Goal: Find specific page/section: Find specific page/section

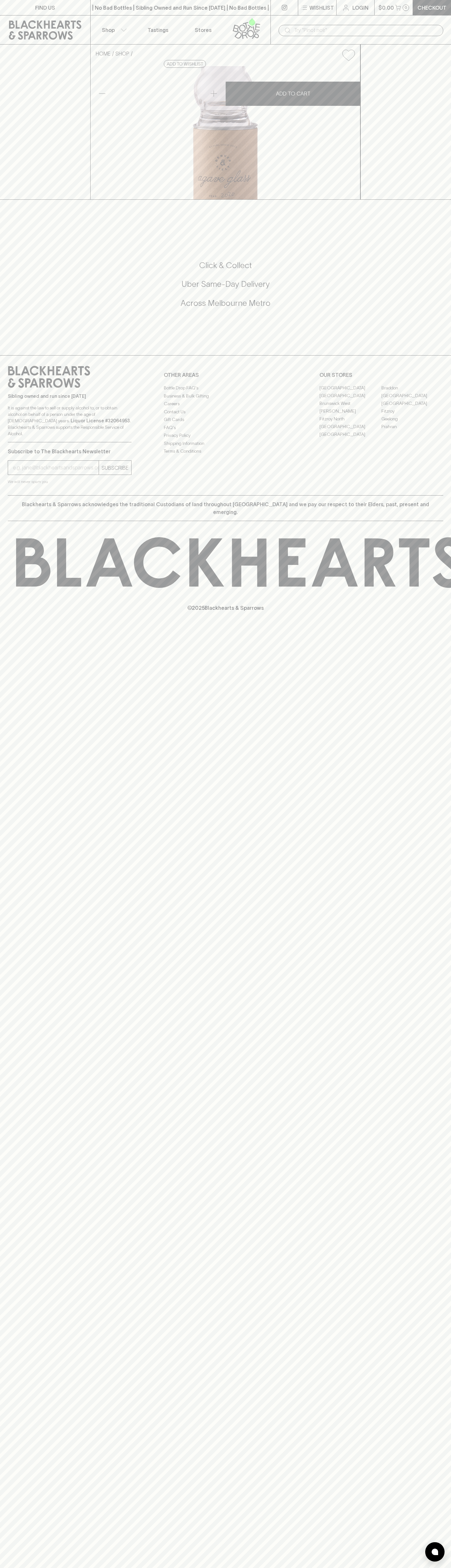
click at [47, 19] on link at bounding box center [45, 29] width 91 height 29
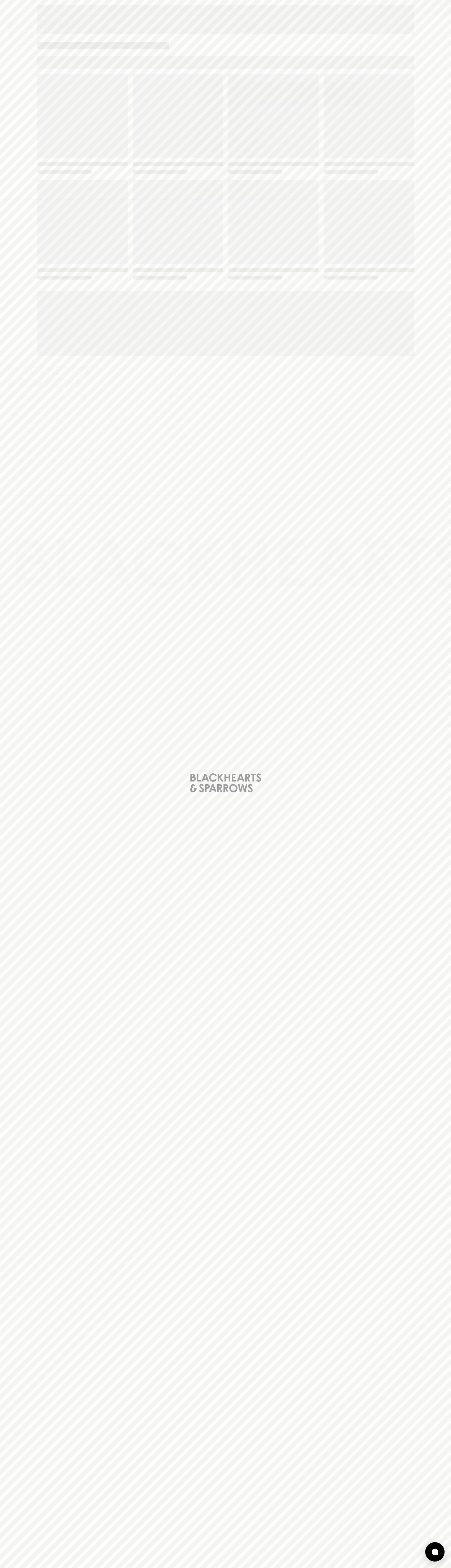
click at [448, 1063] on div "Loading" at bounding box center [226, 784] width 451 height 1568
click at [260, 1568] on html "FIND US | No Bad Bottles | Sibling Owned and Run Since 2006 | No Bad Bottles | …" at bounding box center [226, 784] width 451 height 1568
click at [0, 478] on div "Loading" at bounding box center [226, 784] width 451 height 1568
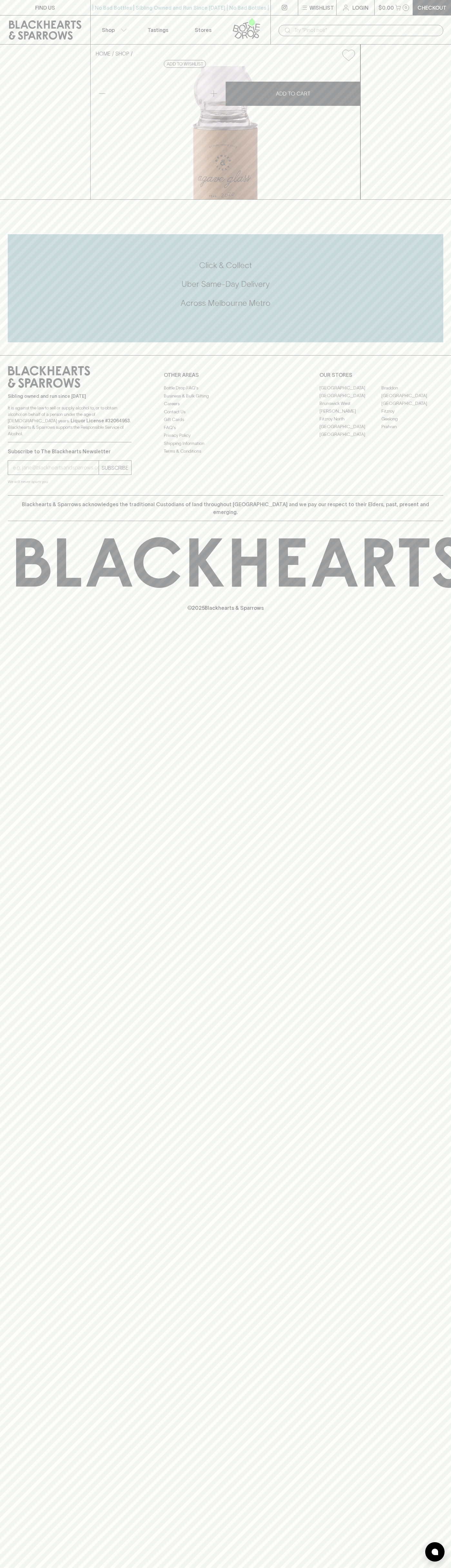
click at [350, 431] on link "[GEOGRAPHIC_DATA]" at bounding box center [350, 427] width 62 height 8
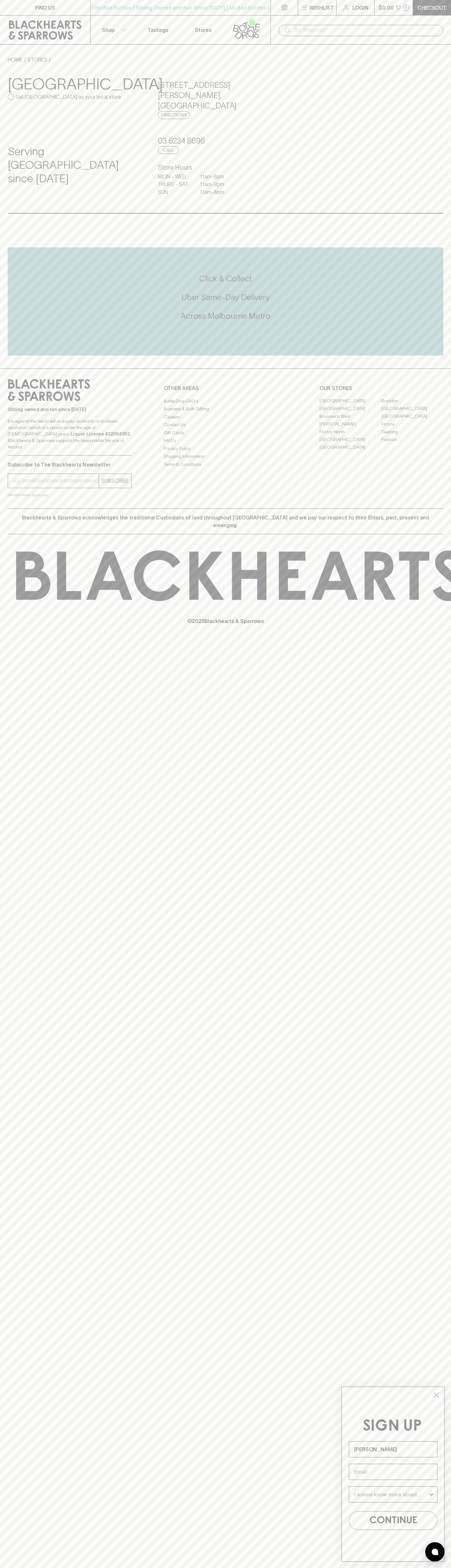
type input "[PERSON_NAME]"
